Goal: Information Seeking & Learning: Find specific fact

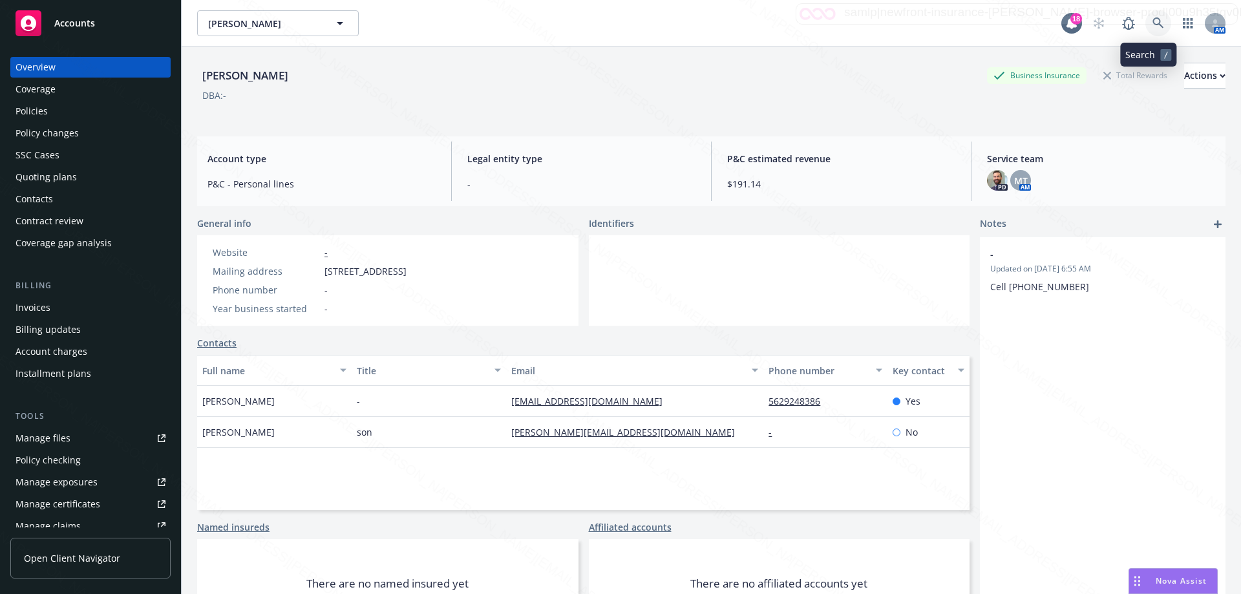
click at [1152, 27] on icon at bounding box center [1158, 23] width 12 height 12
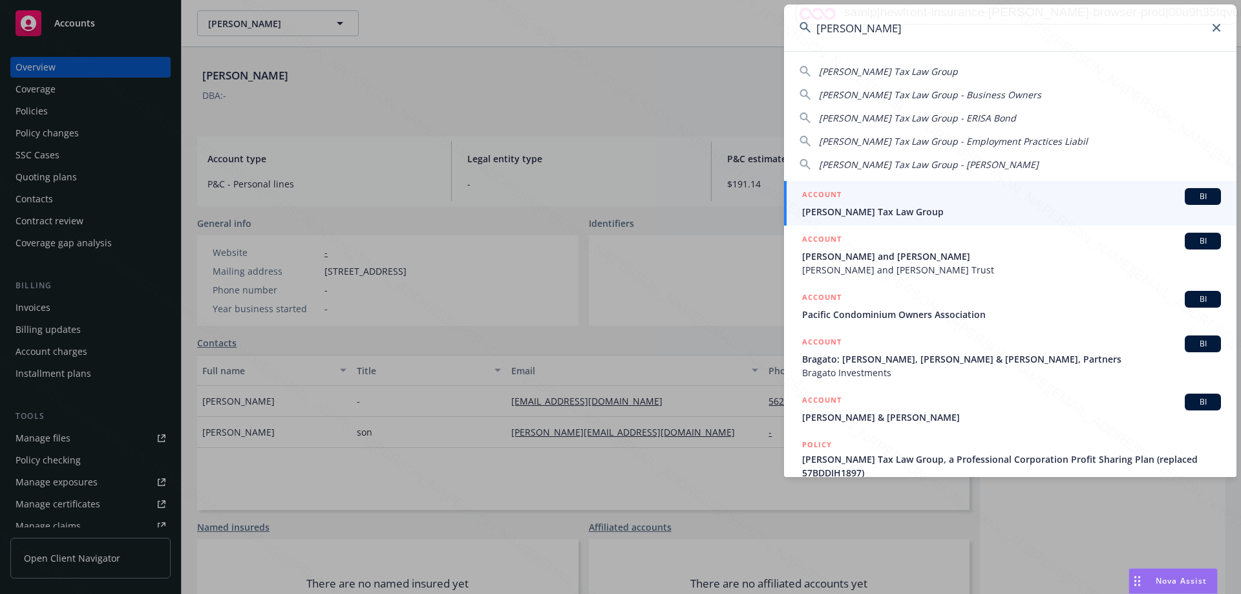
type input "[PERSON_NAME]"
click at [870, 260] on span "[PERSON_NAME] and [PERSON_NAME]" at bounding box center [1011, 256] width 419 height 14
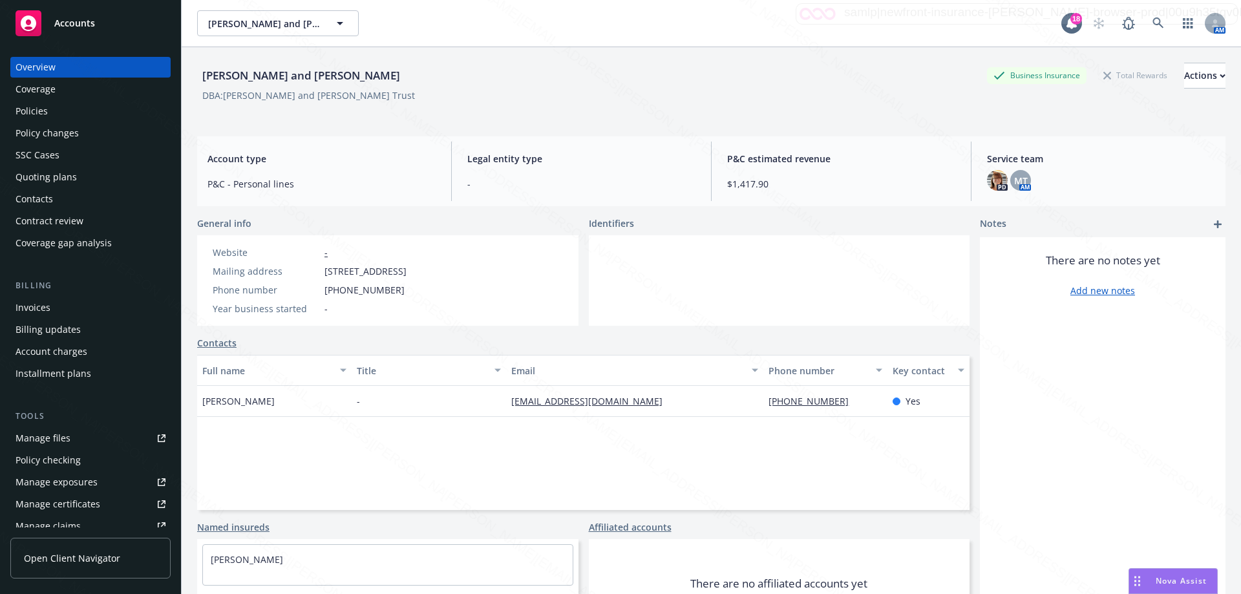
click at [45, 111] on div "Policies" at bounding box center [32, 111] width 32 height 21
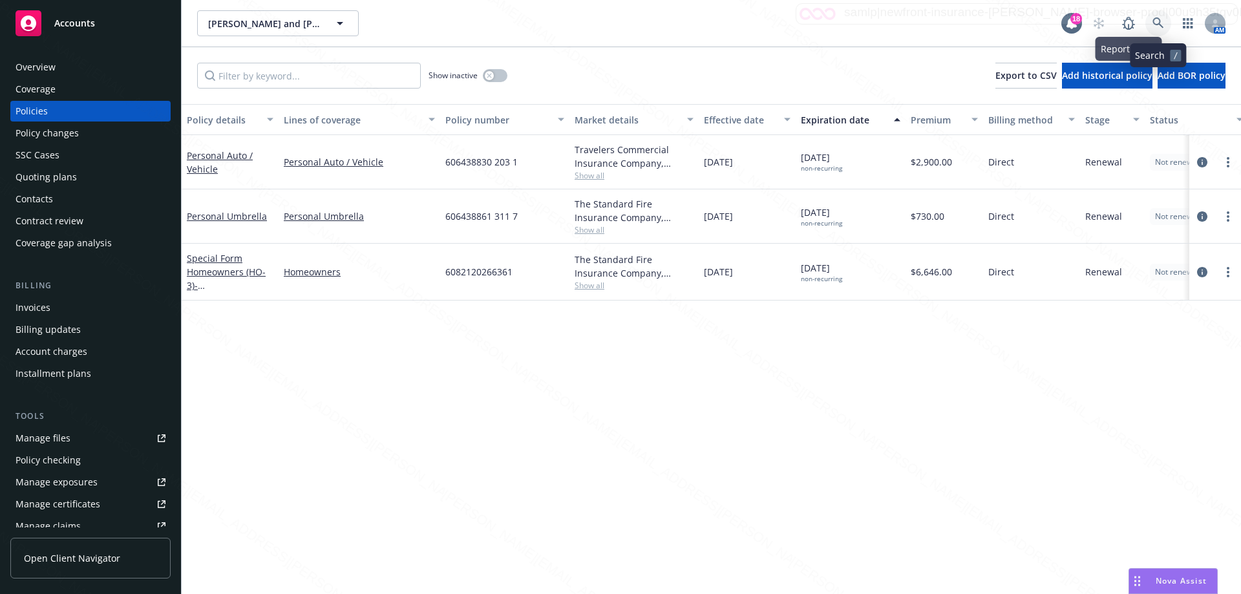
click at [1161, 19] on icon at bounding box center [1158, 23] width 12 height 12
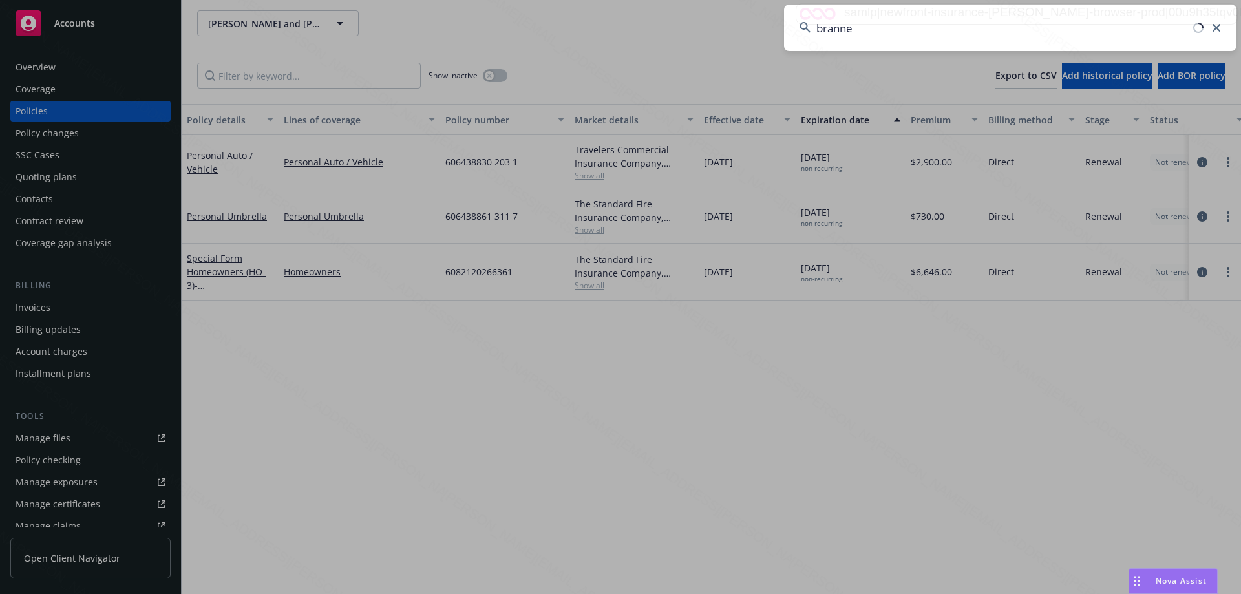
type input "[PERSON_NAME]"
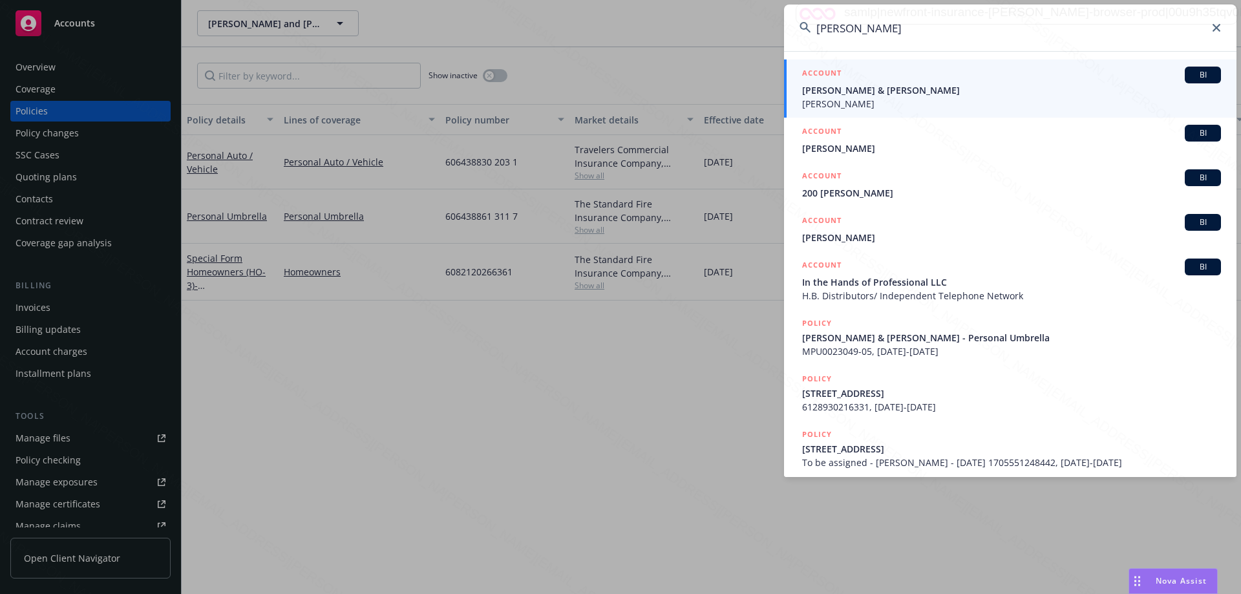
click at [913, 97] on span "[PERSON_NAME]" at bounding box center [1011, 104] width 419 height 14
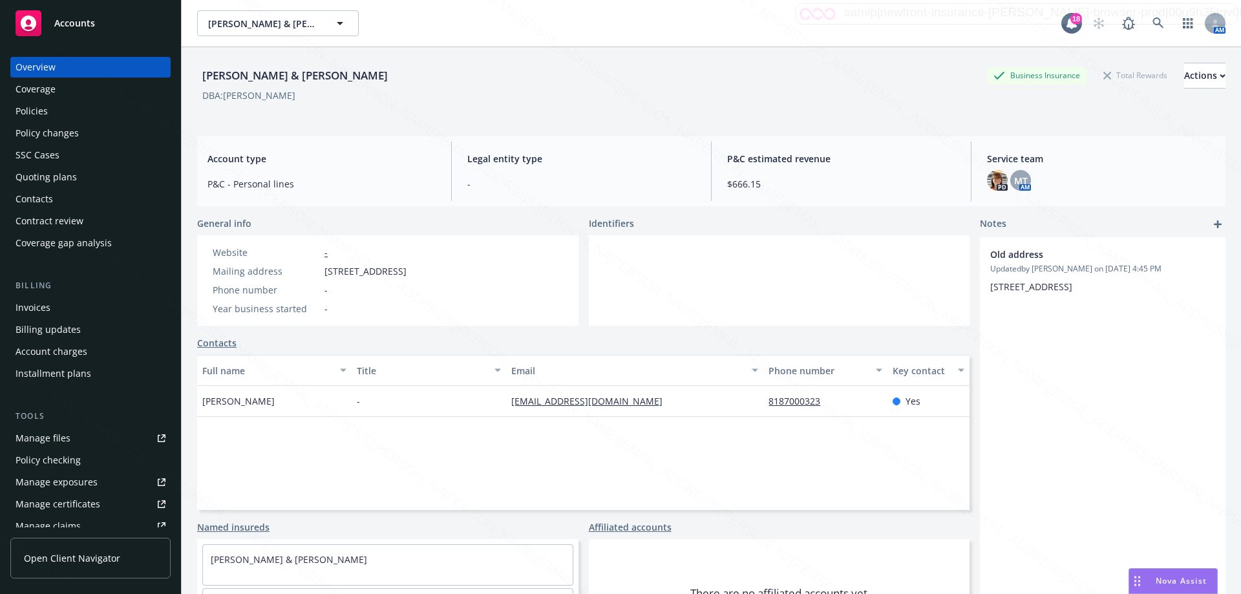
click at [45, 110] on div "Policies" at bounding box center [32, 111] width 32 height 21
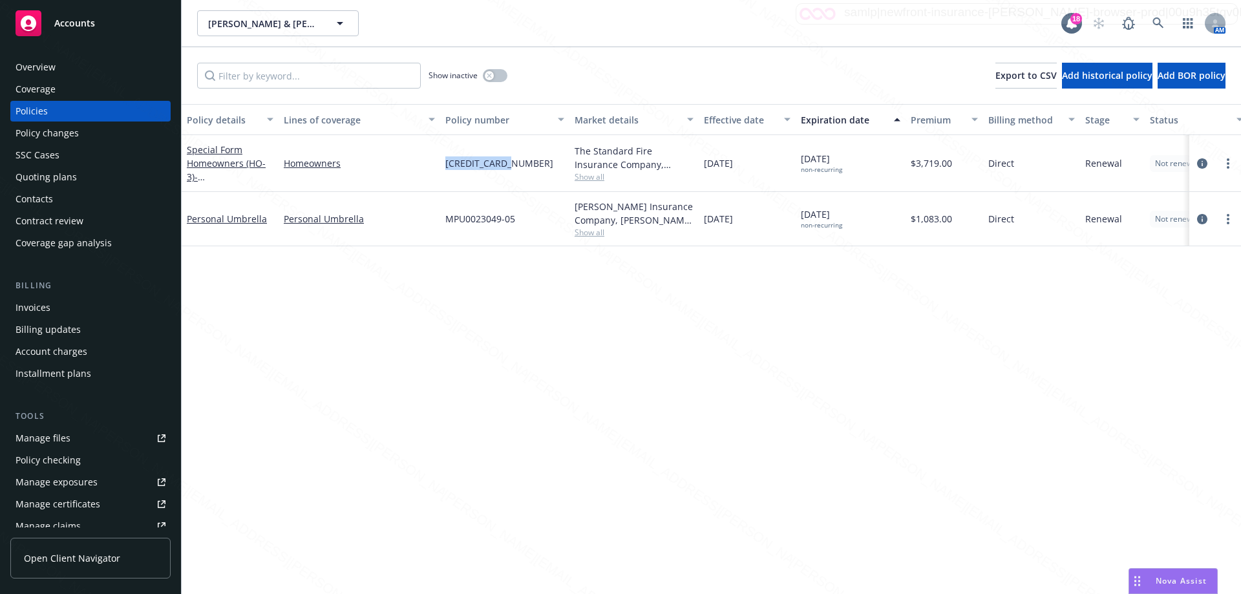
drag, startPoint x: 445, startPoint y: 161, endPoint x: 541, endPoint y: 163, distance: 96.3
click at [541, 163] on div "[CREDIT_CARD_NUMBER]" at bounding box center [504, 163] width 129 height 57
copy span "[CREDIT_CARD_NUMBER]"
click at [1159, 24] on icon at bounding box center [1157, 22] width 11 height 11
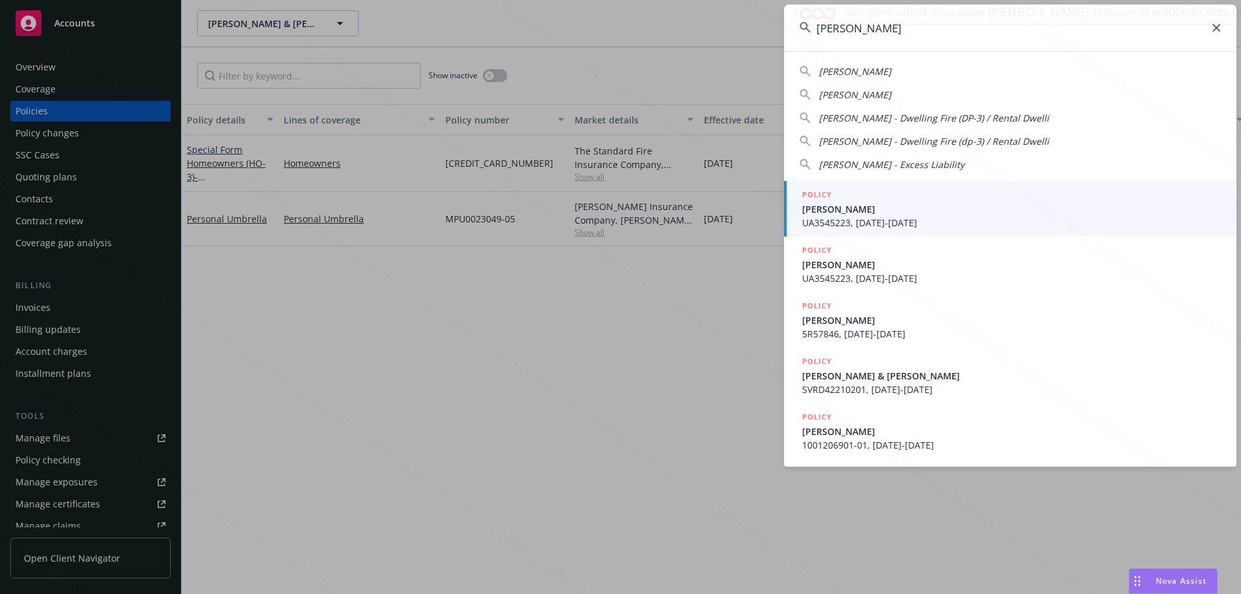
type input "[PERSON_NAME]"
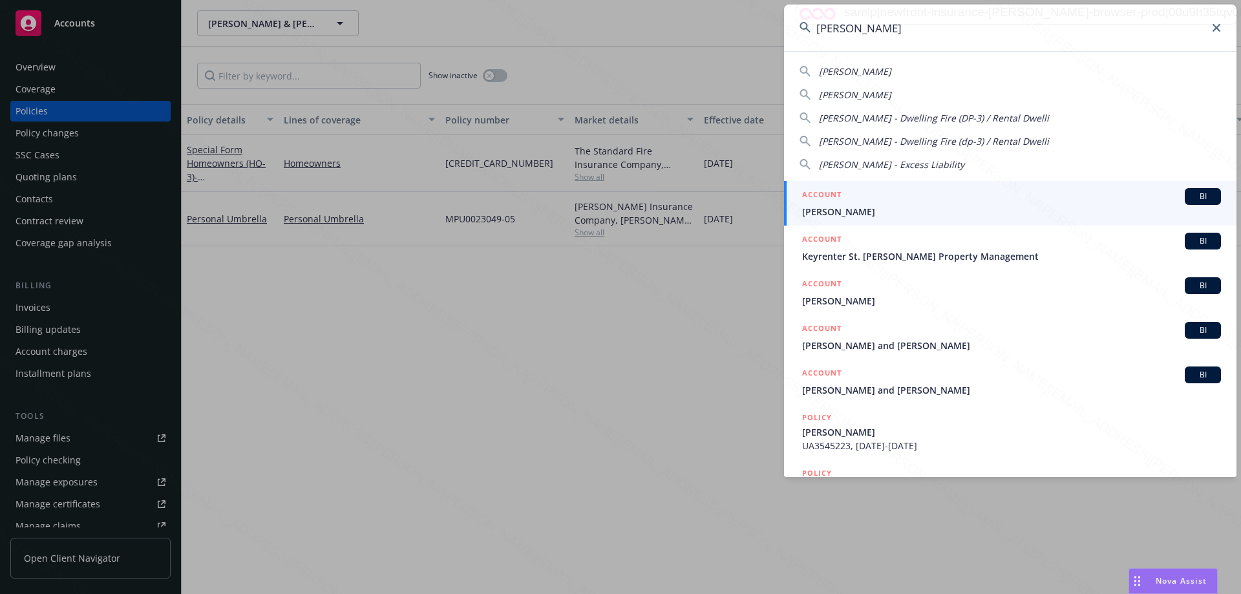
drag, startPoint x: 859, startPoint y: 203, endPoint x: 531, endPoint y: 176, distance: 328.8
click at [858, 203] on div "ACCOUNT BI" at bounding box center [1011, 196] width 419 height 17
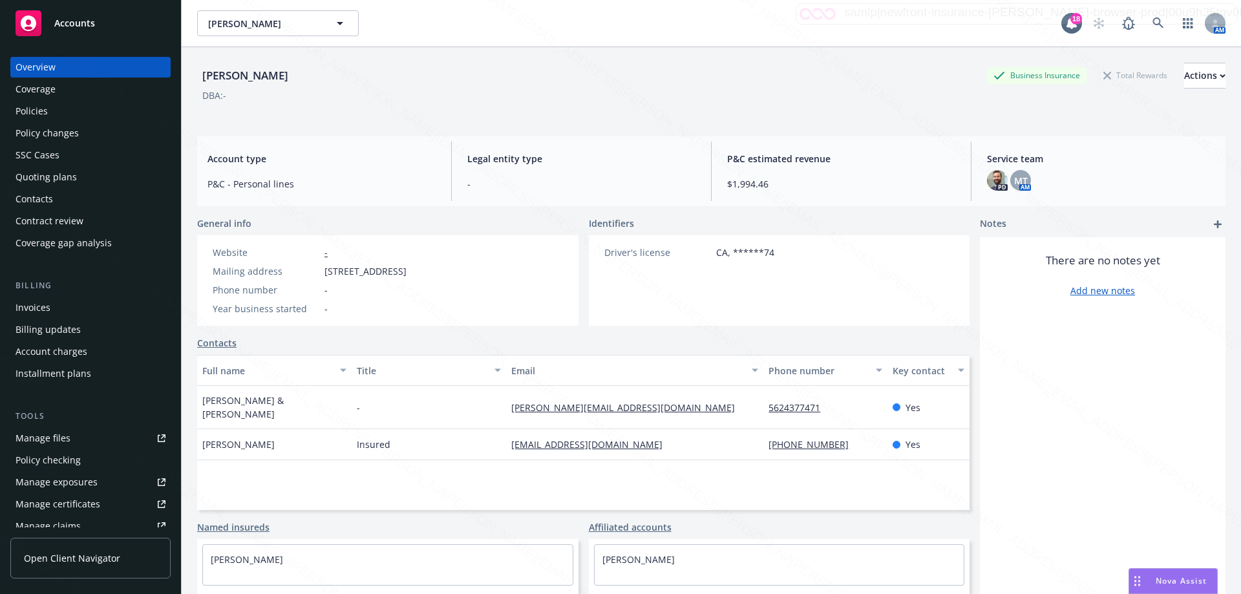
click at [37, 112] on div "Policies" at bounding box center [32, 111] width 32 height 21
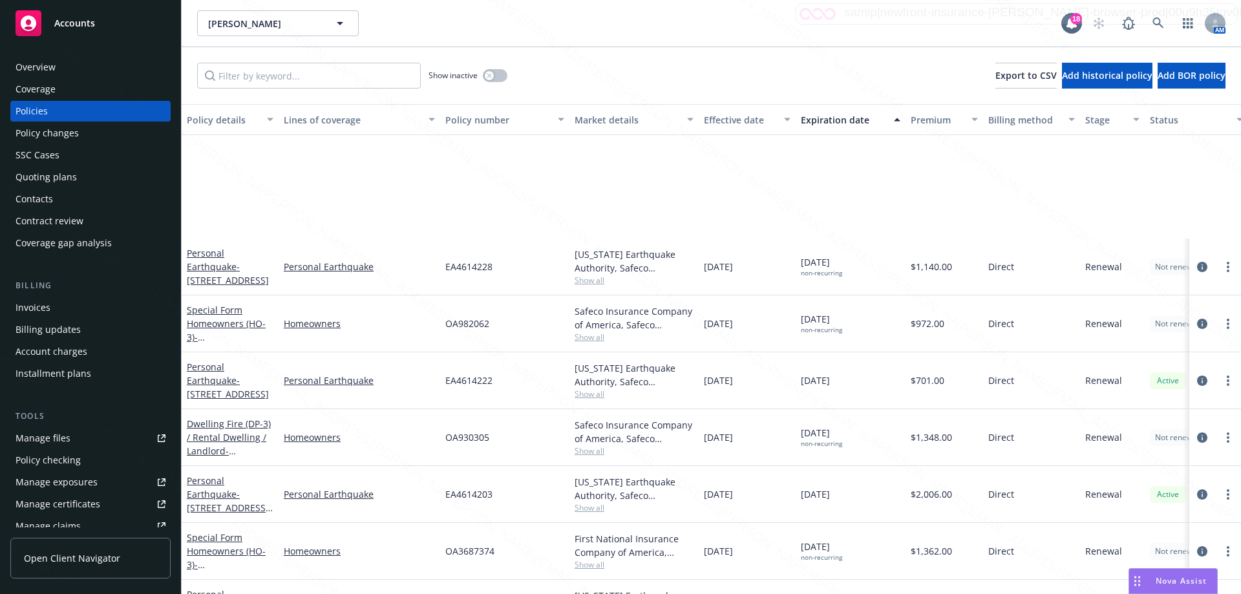
scroll to position [164, 0]
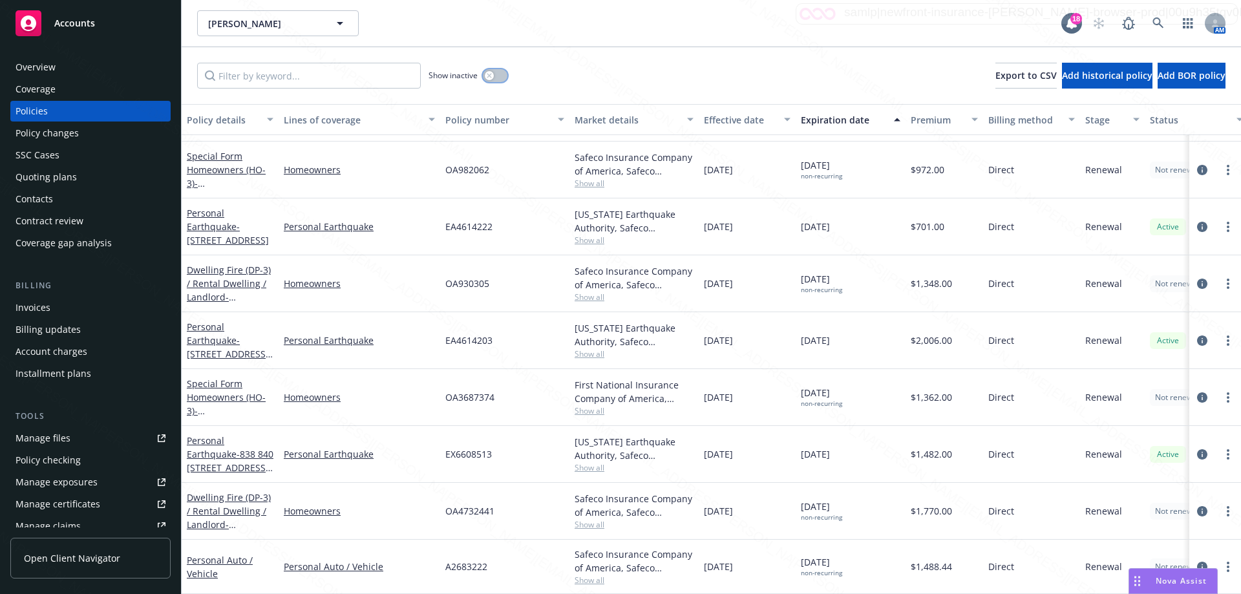
click at [505, 75] on button "button" at bounding box center [495, 75] width 25 height 13
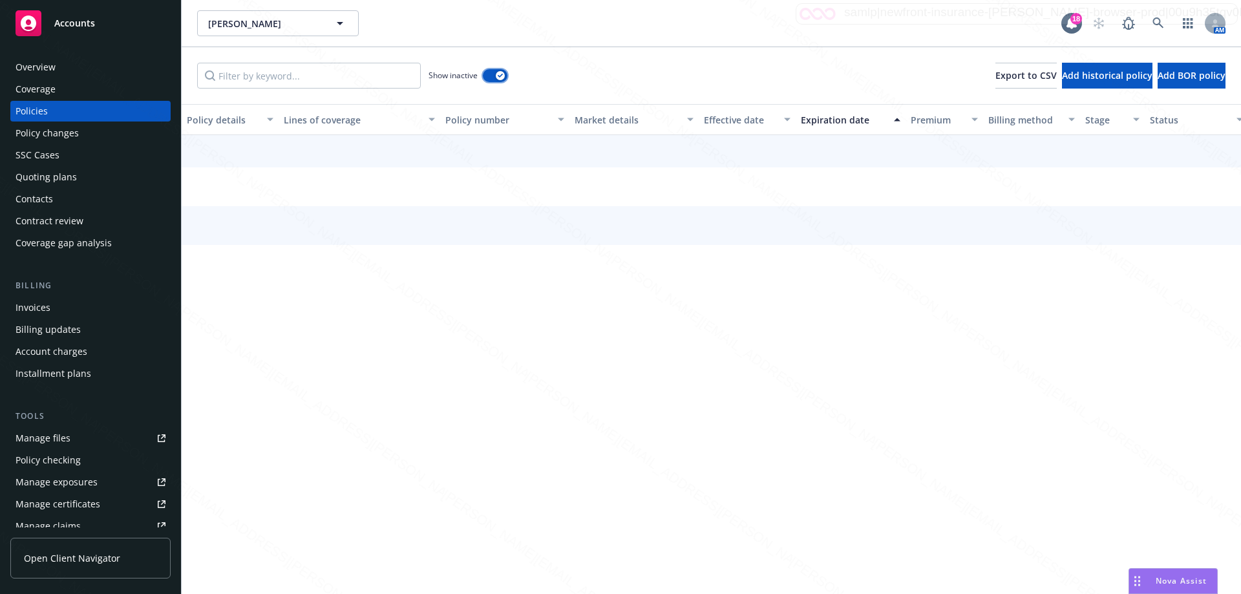
scroll to position [110, 0]
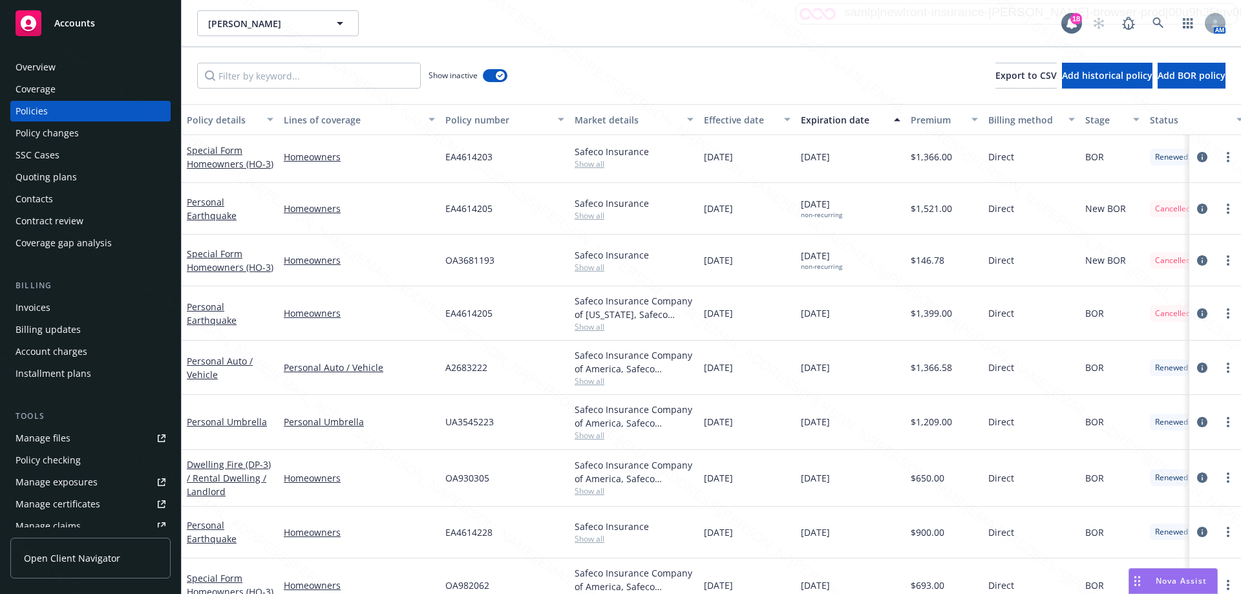
drag, startPoint x: 834, startPoint y: 121, endPoint x: 840, endPoint y: 125, distance: 7.0
click at [834, 120] on div "Expiration date" at bounding box center [843, 120] width 85 height 14
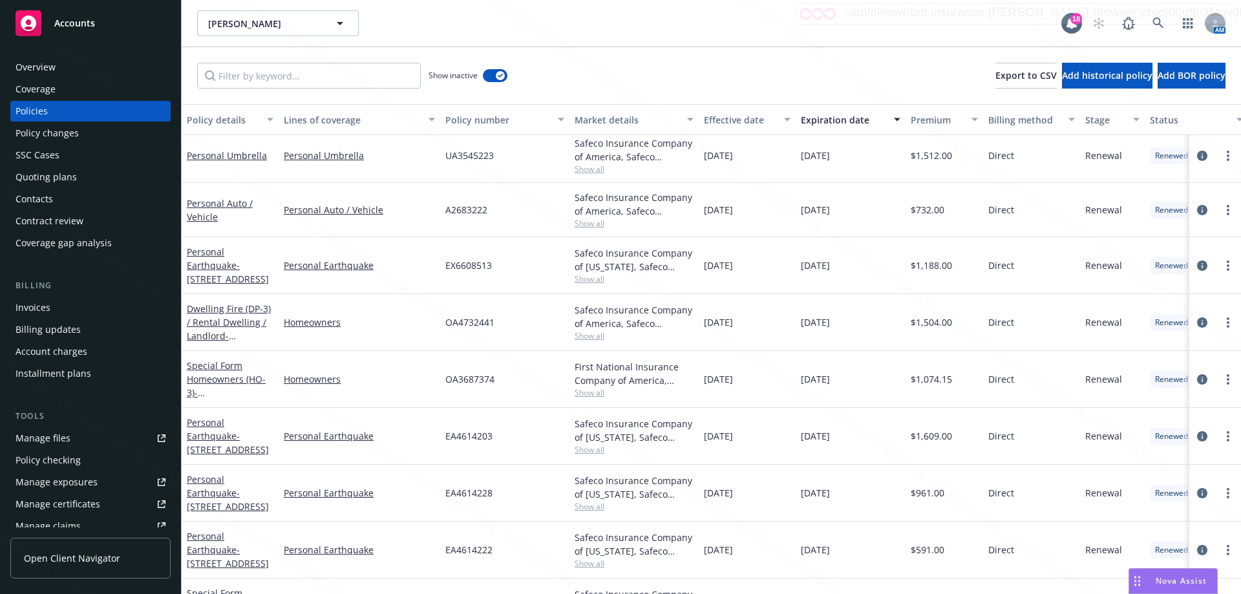
scroll to position [1920, 0]
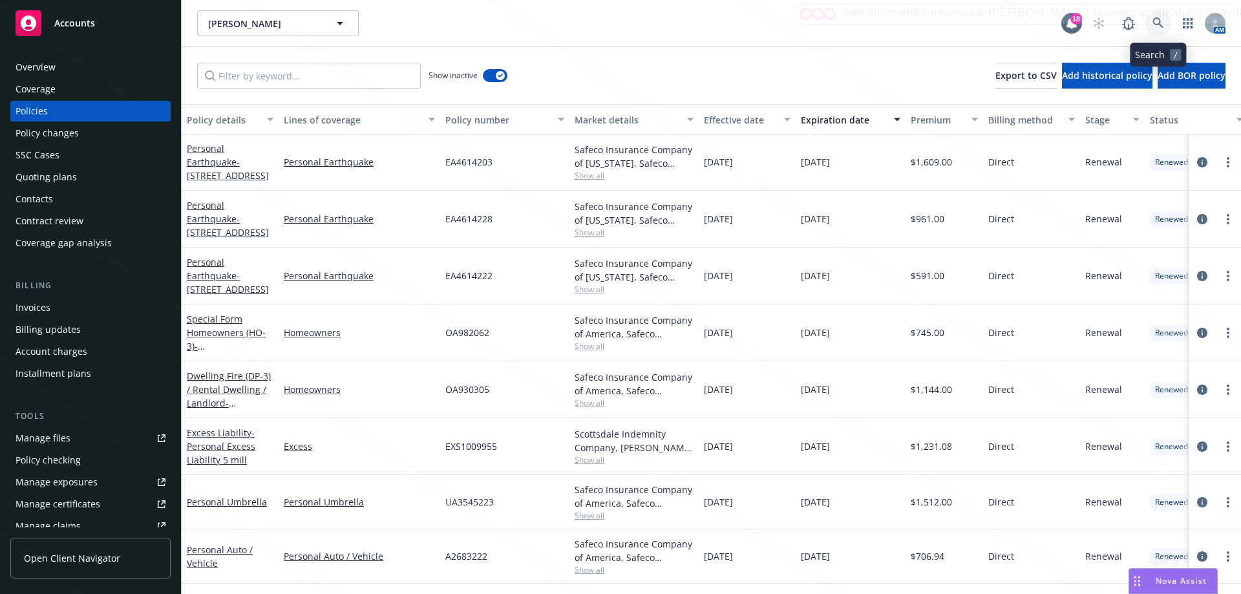
click at [1156, 25] on icon at bounding box center [1157, 22] width 11 height 11
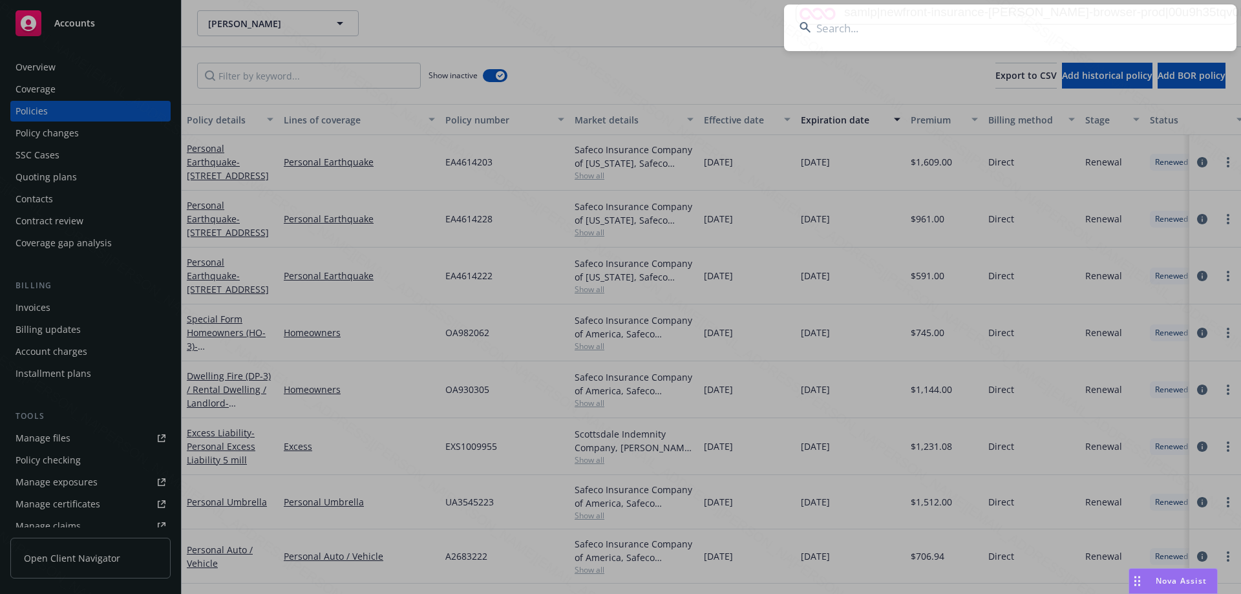
click at [827, 27] on input at bounding box center [1010, 28] width 452 height 47
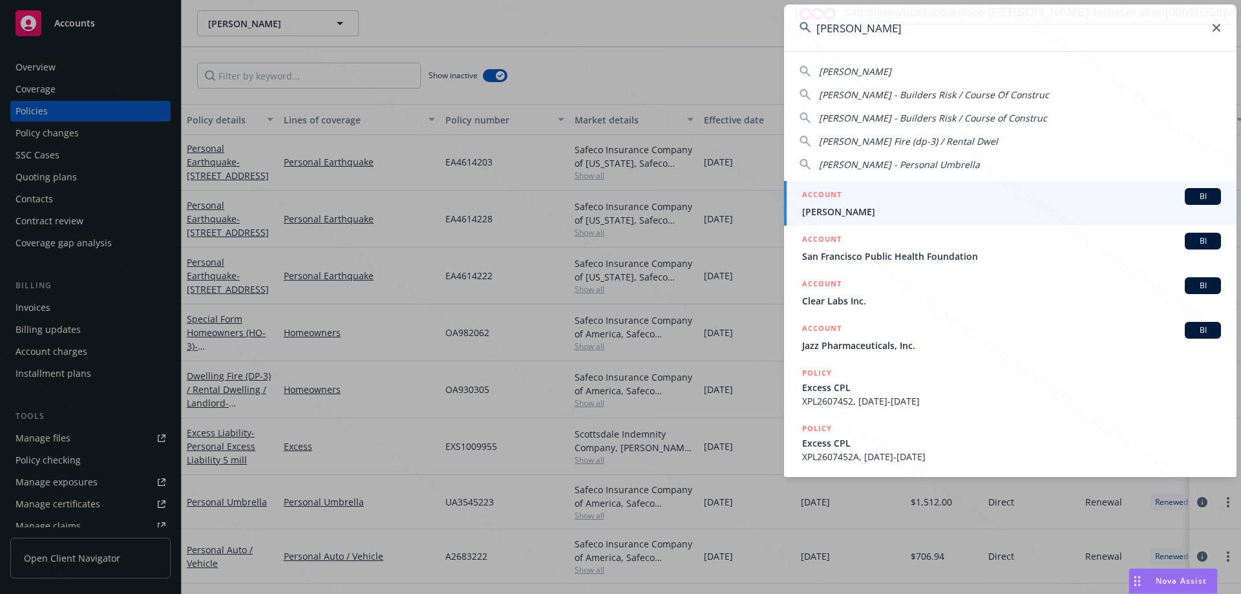
type input "[PERSON_NAME]"
click at [846, 209] on span "[PERSON_NAME]" at bounding box center [1011, 212] width 419 height 14
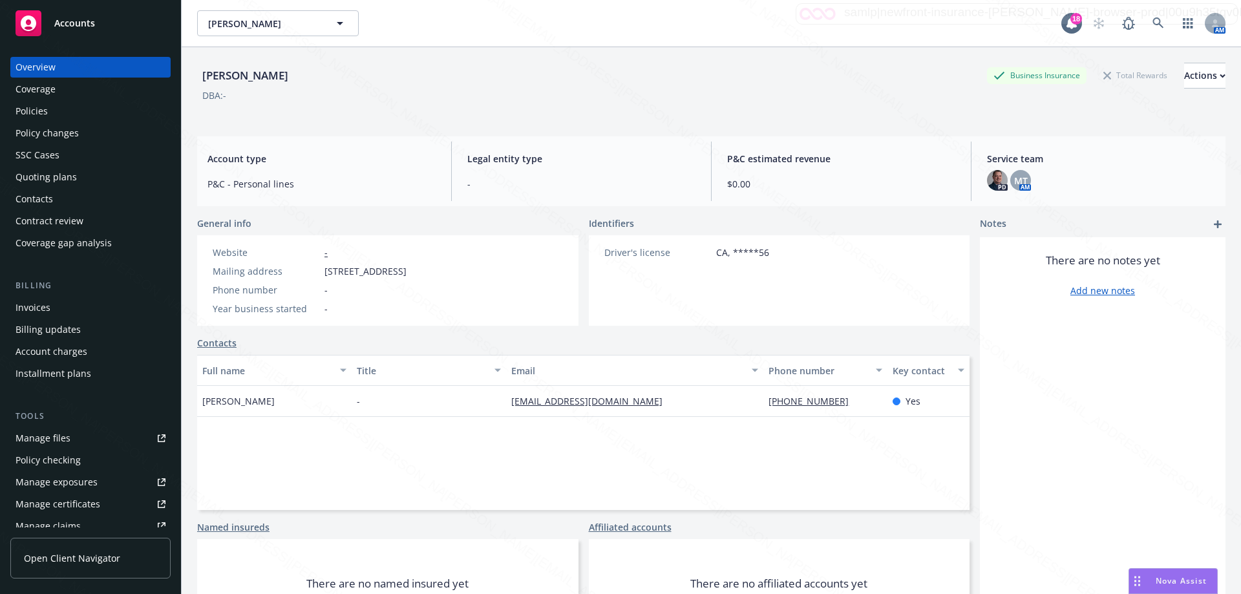
click at [49, 107] on div "Policies" at bounding box center [91, 111] width 150 height 21
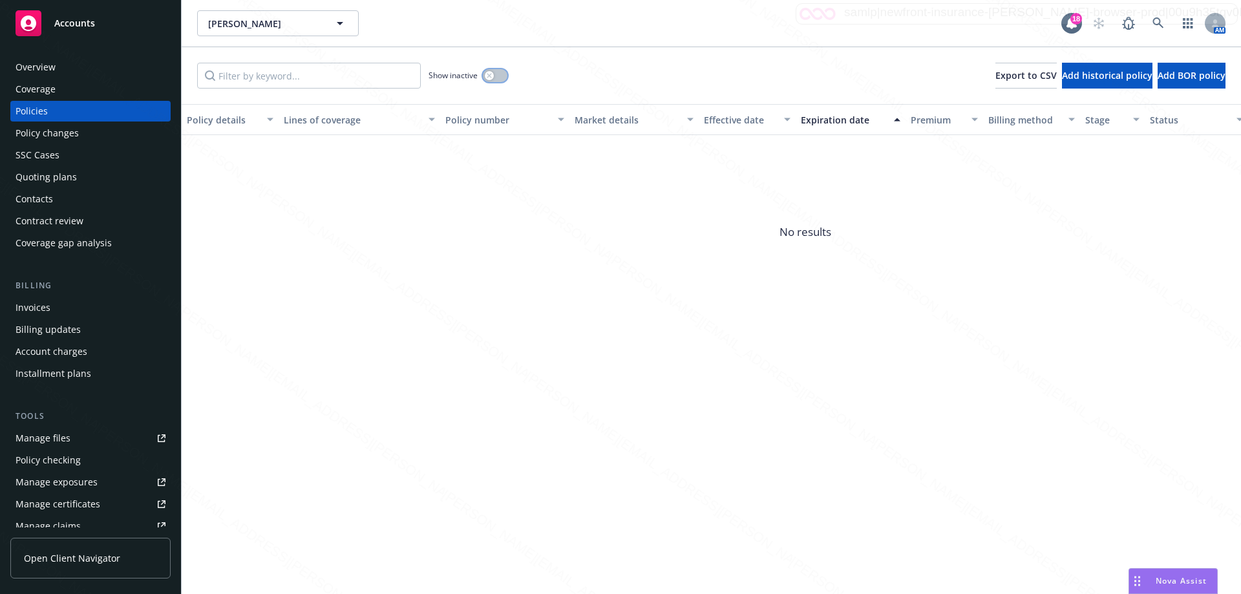
click at [497, 76] on button "button" at bounding box center [495, 75] width 25 height 13
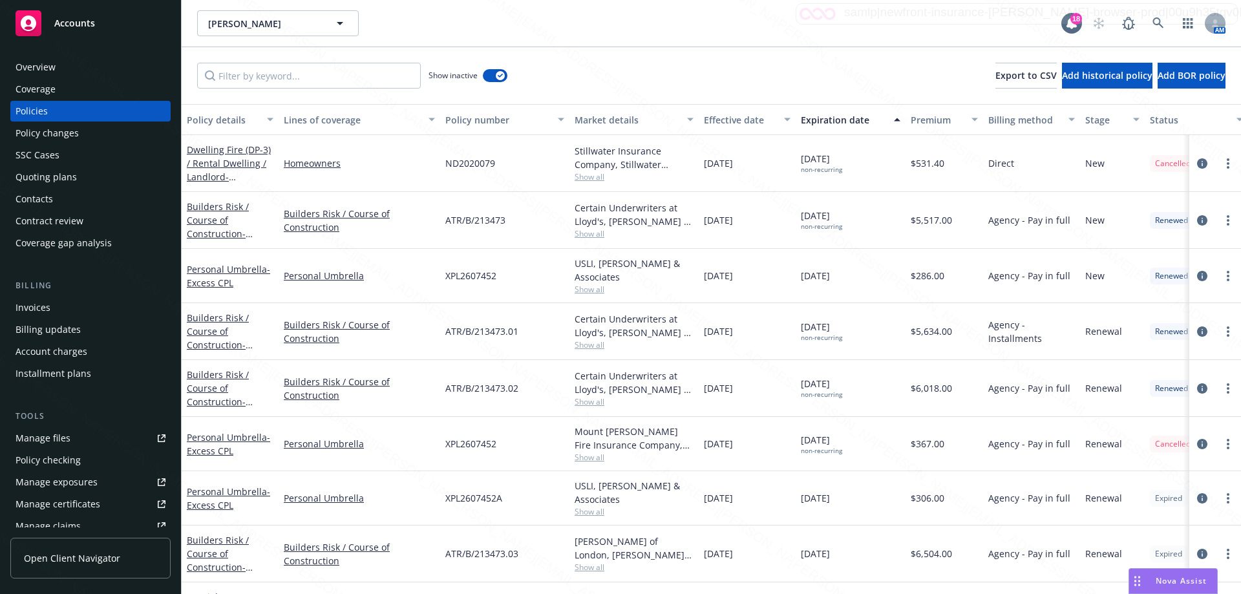
click at [832, 120] on div "Expiration date" at bounding box center [843, 120] width 85 height 14
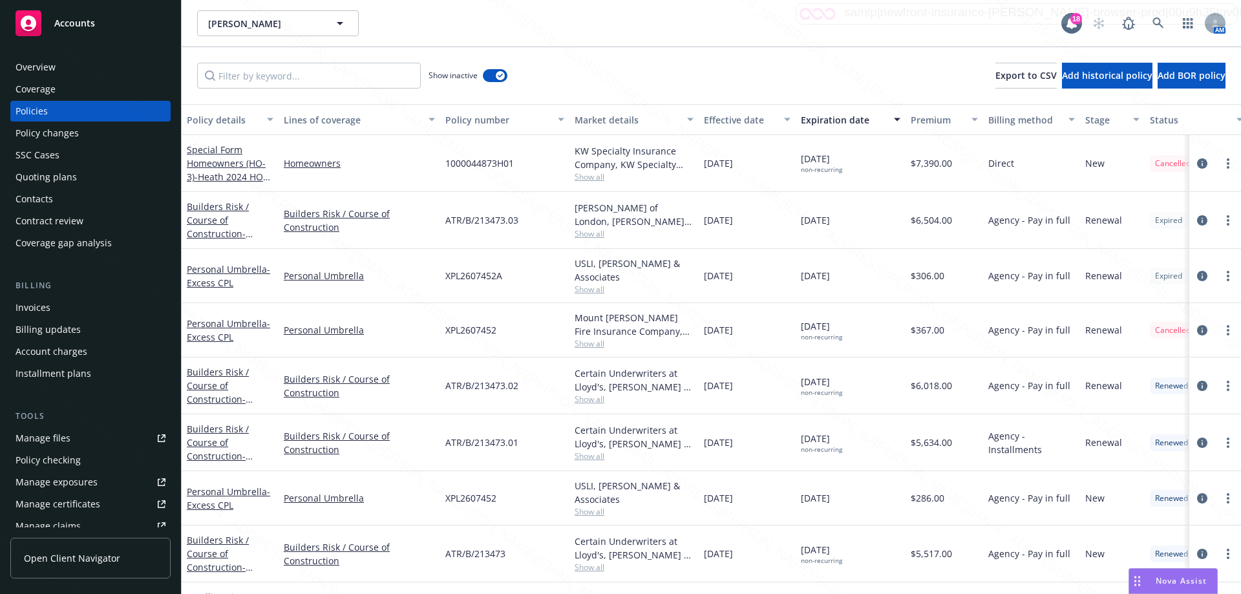
click at [599, 237] on span "Show all" at bounding box center [634, 233] width 119 height 11
click at [681, 224] on div "[PERSON_NAME] of London, [PERSON_NAME] & Associates" at bounding box center [634, 214] width 119 height 27
click at [598, 458] on span "Show all" at bounding box center [634, 455] width 119 height 11
click at [212, 213] on div "Builders Risk / Course of Construction - [STREET_ADDRESS]" at bounding box center [230, 220] width 87 height 41
click at [211, 217] on link "Builders Risk / Course of Construction - [STREET_ADDRESS]" at bounding box center [228, 226] width 82 height 53
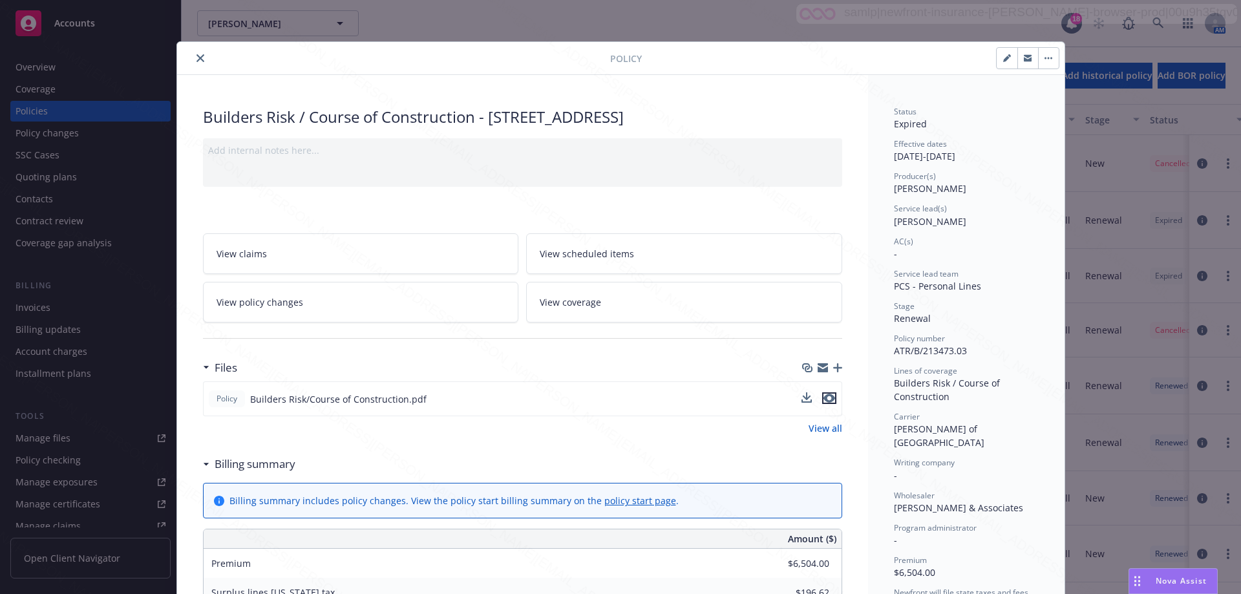
click at [831, 399] on button "preview file" at bounding box center [829, 398] width 14 height 12
click at [196, 58] on icon "close" at bounding box center [200, 58] width 8 height 8
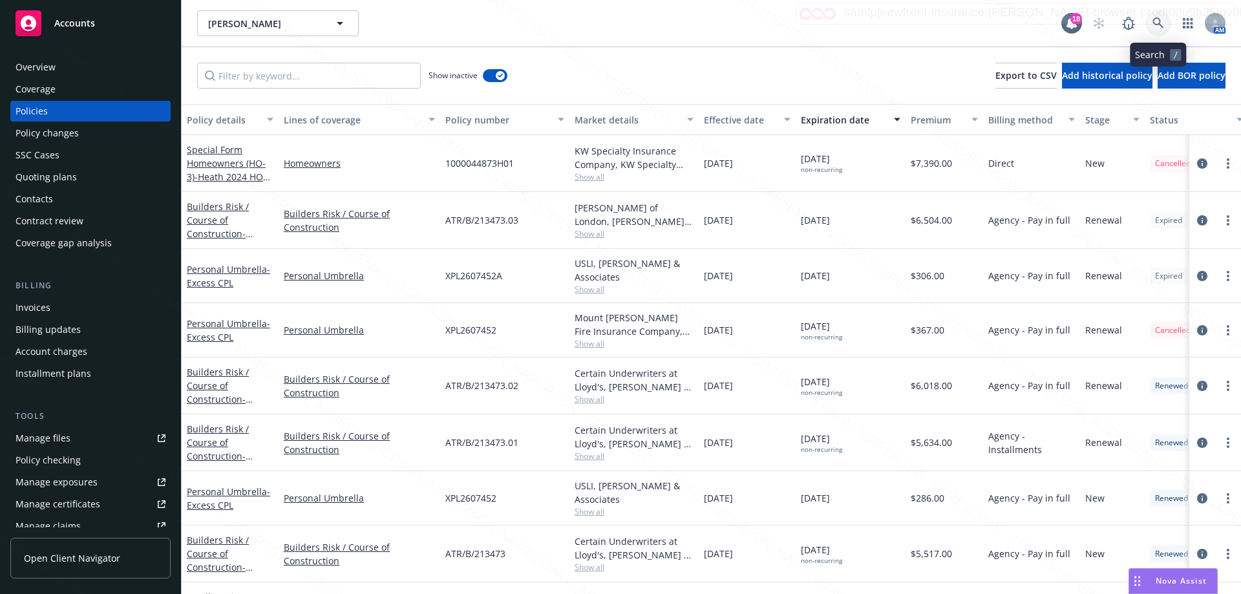
click at [1158, 21] on icon at bounding box center [1158, 23] width 12 height 12
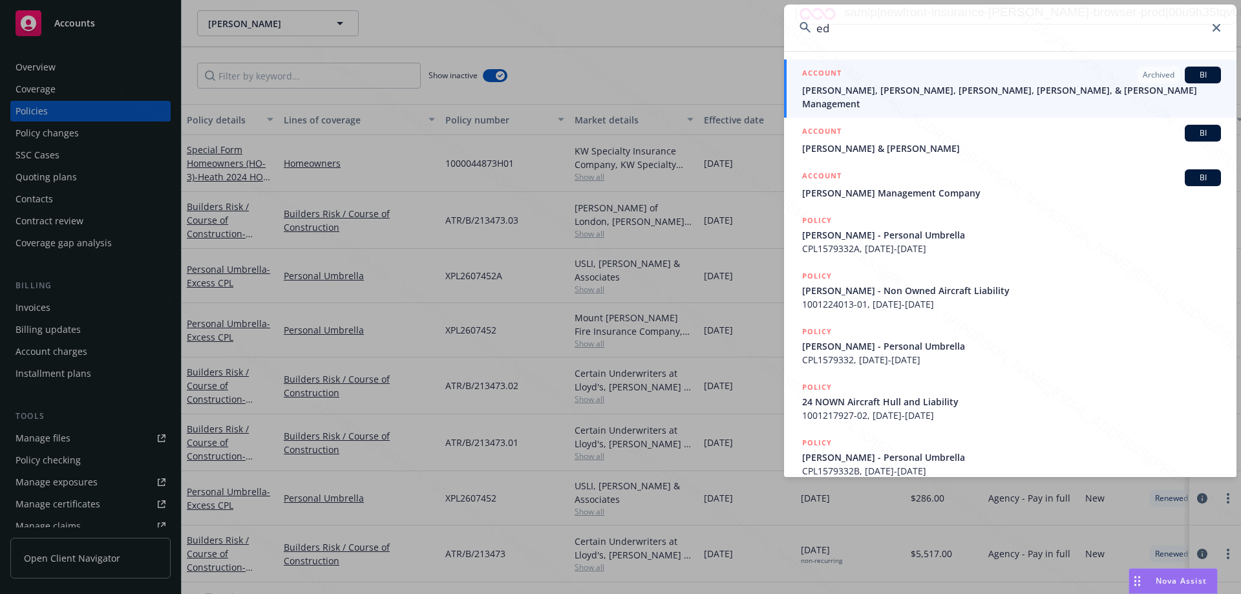
type input "e"
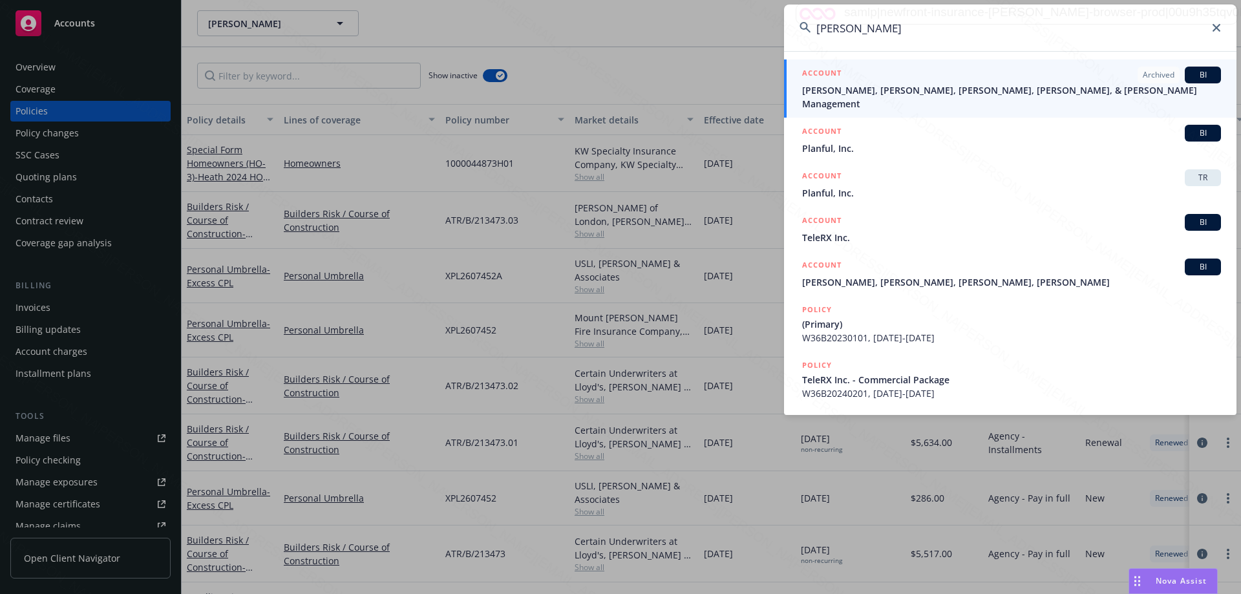
type input "[PERSON_NAME]"
